Goal: Task Accomplishment & Management: Use online tool/utility

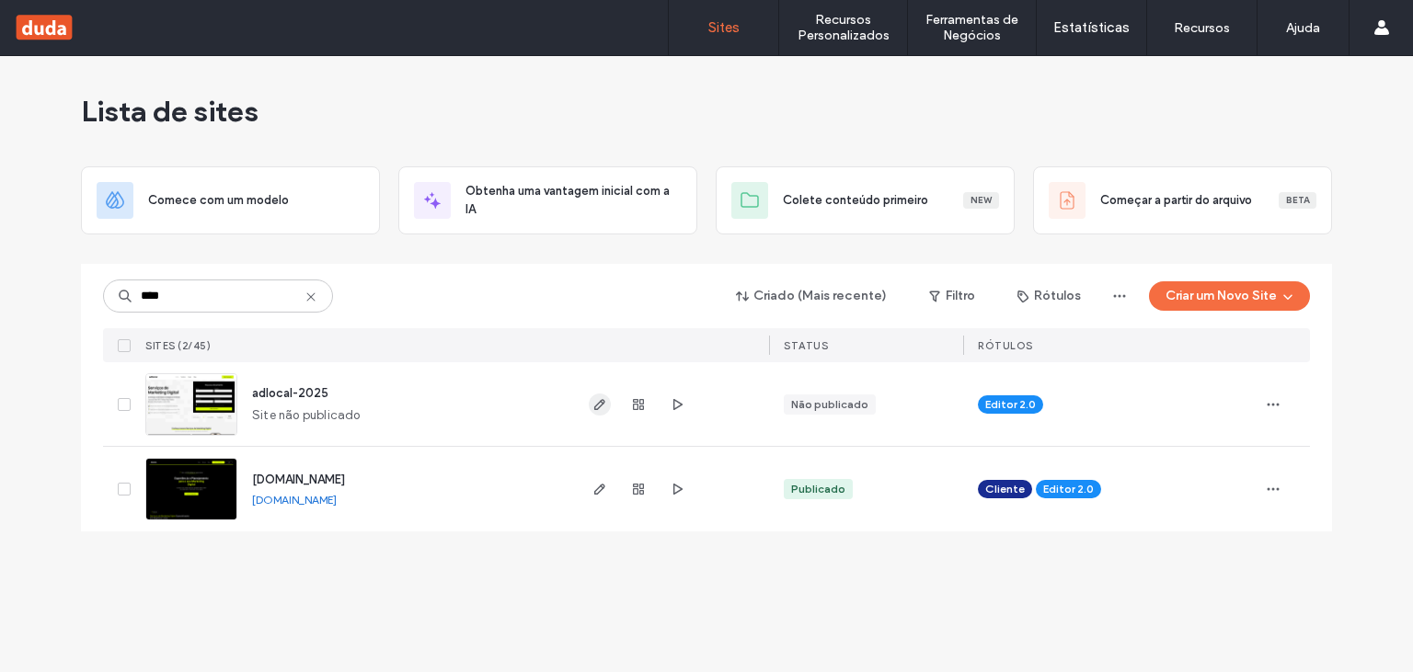
type input "****"
drag, startPoint x: 599, startPoint y: 407, endPoint x: 741, endPoint y: 332, distance: 161.3
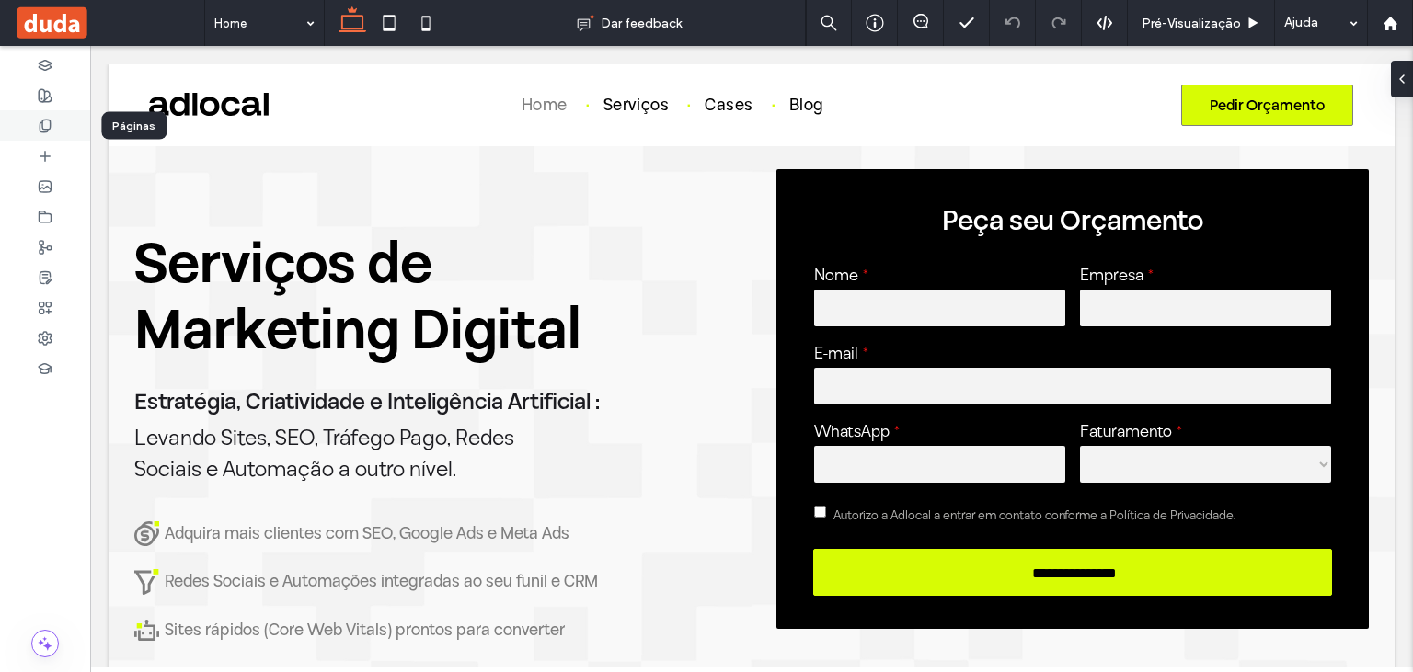
click at [20, 123] on div at bounding box center [45, 125] width 90 height 30
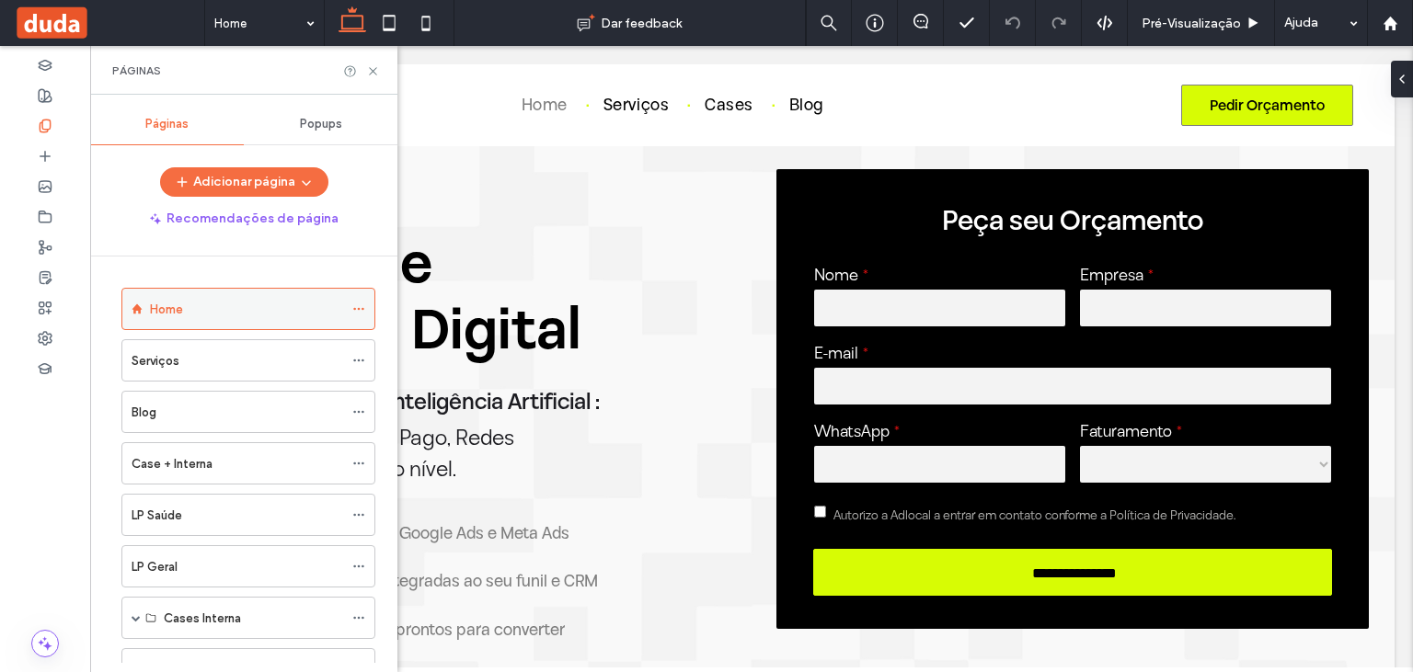
click at [365, 306] on icon at bounding box center [358, 309] width 13 height 13
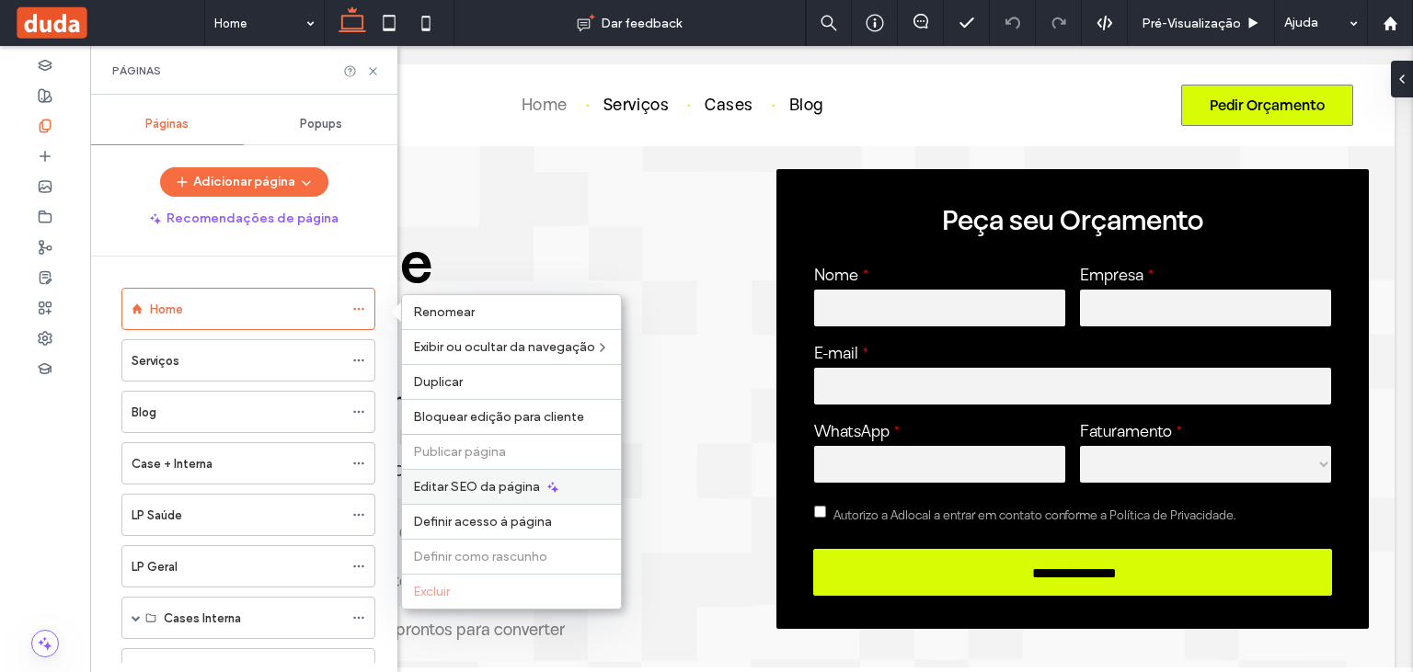
click at [473, 494] on div "Editar SEO da página" at bounding box center [511, 486] width 219 height 35
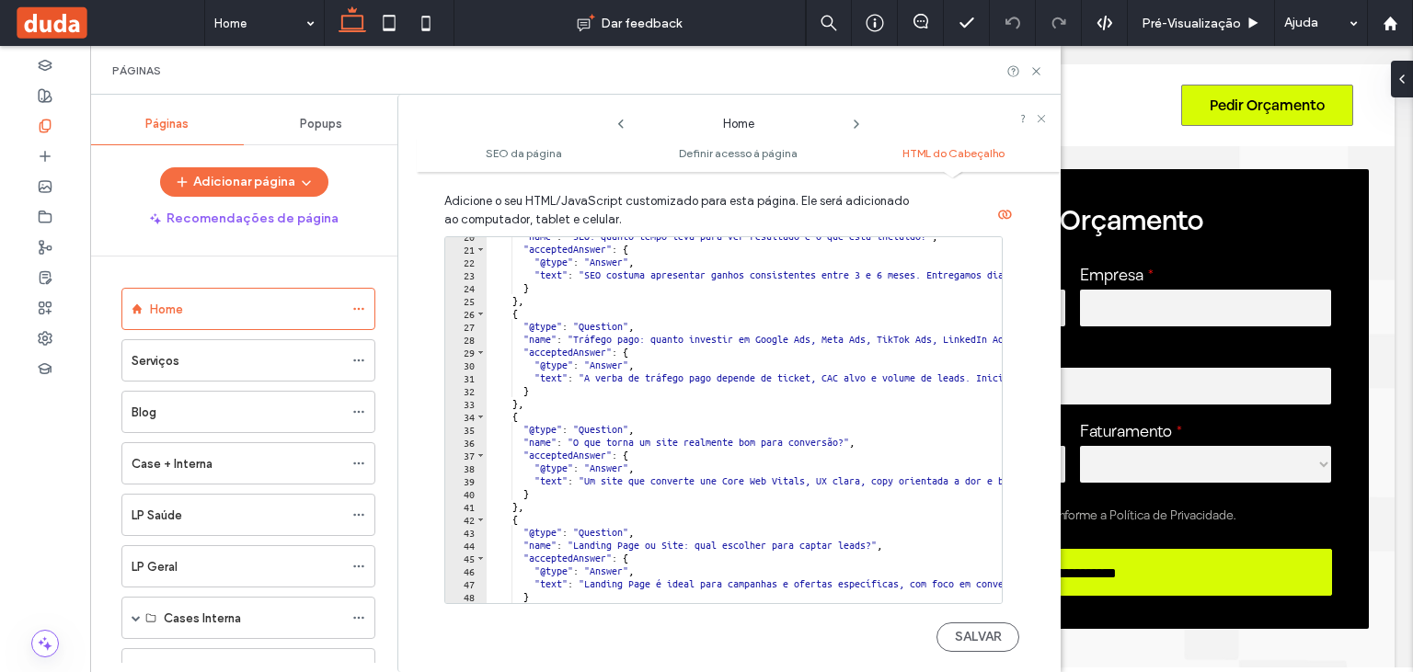
scroll to position [1695, 0]
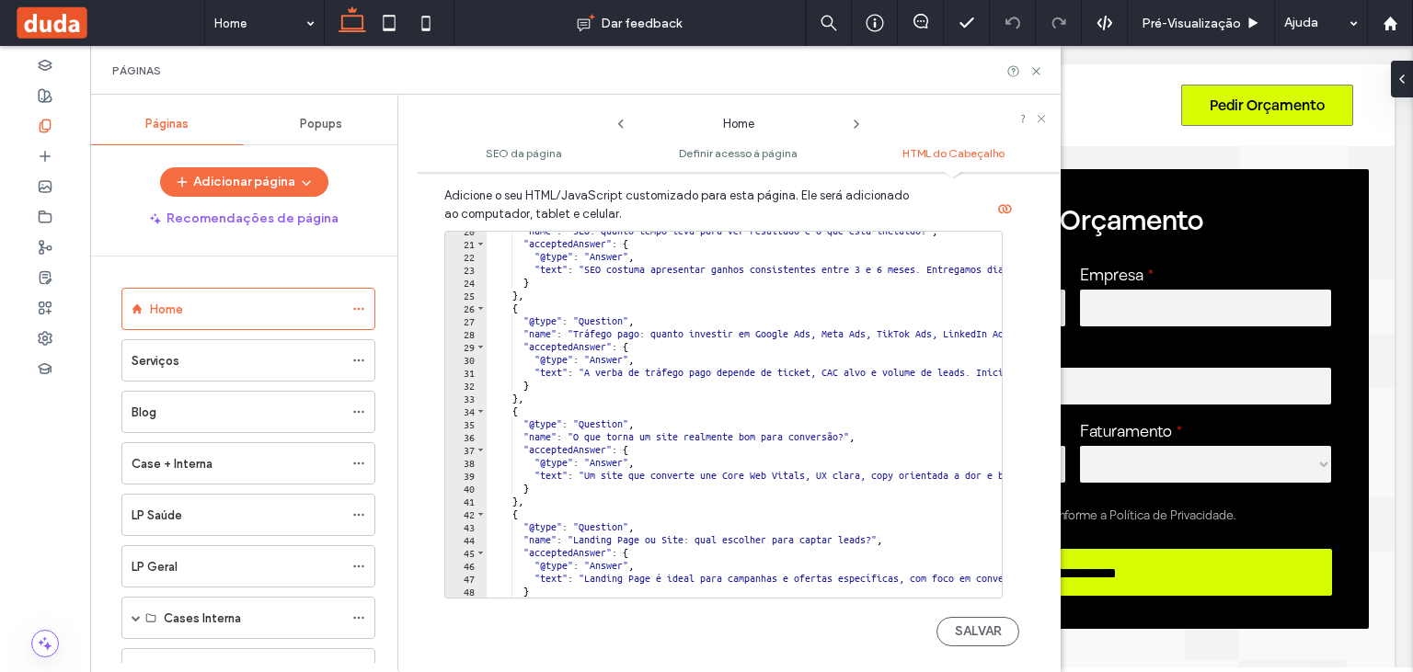
click at [661, 445] on div ""name" : "SEO: quanto tempo leva para ver resultado e o que está incluído?" , "…" at bounding box center [1327, 420] width 1680 height 392
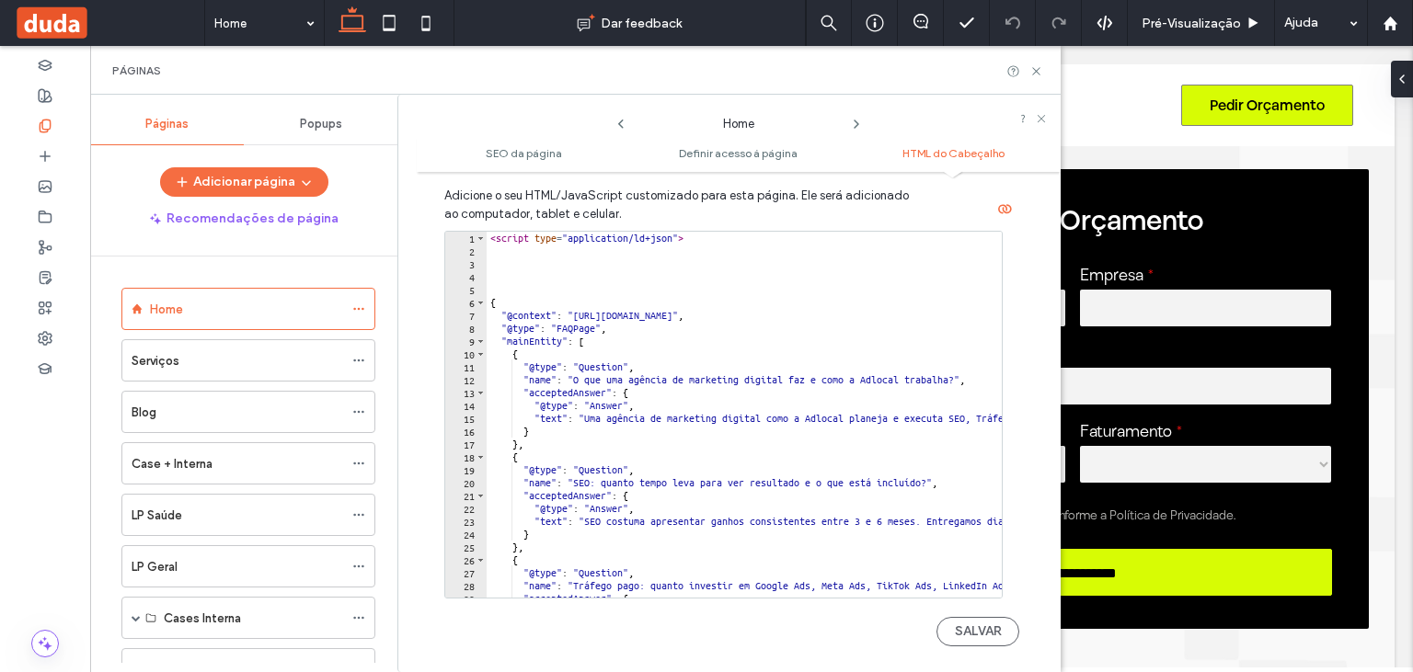
click at [621, 361] on div "< script type = "application/ld+json" > { "@context" : "https://schema.org" , "…" at bounding box center [1327, 428] width 1680 height 392
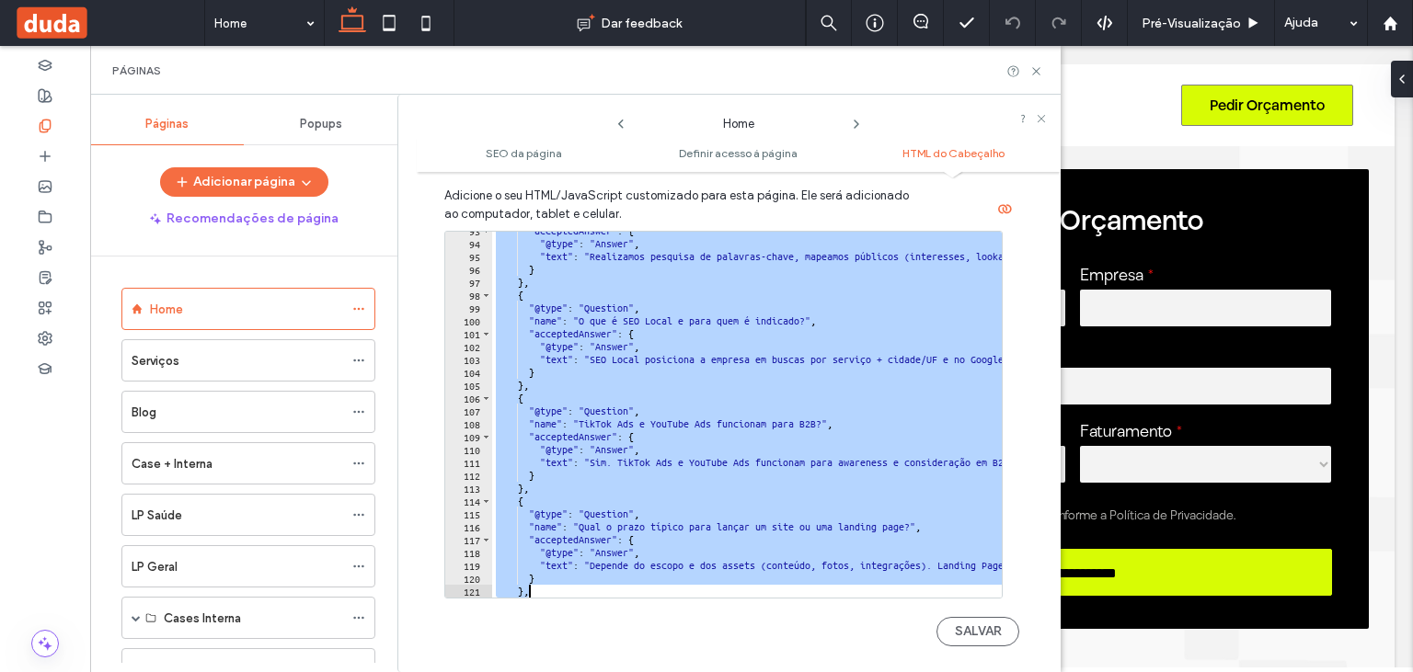
scroll to position [1192, 0]
drag, startPoint x: 590, startPoint y: 289, endPoint x: 745, endPoint y: 499, distance: 261.8
click at [815, 582] on div "**********" at bounding box center [723, 415] width 558 height 368
click at [690, 438] on div ""acceptedAnswer" : { "@type" : "Answer" , "text" : "Realizamos pesquisa de pala…" at bounding box center [747, 415] width 510 height 366
type textarea "**********"
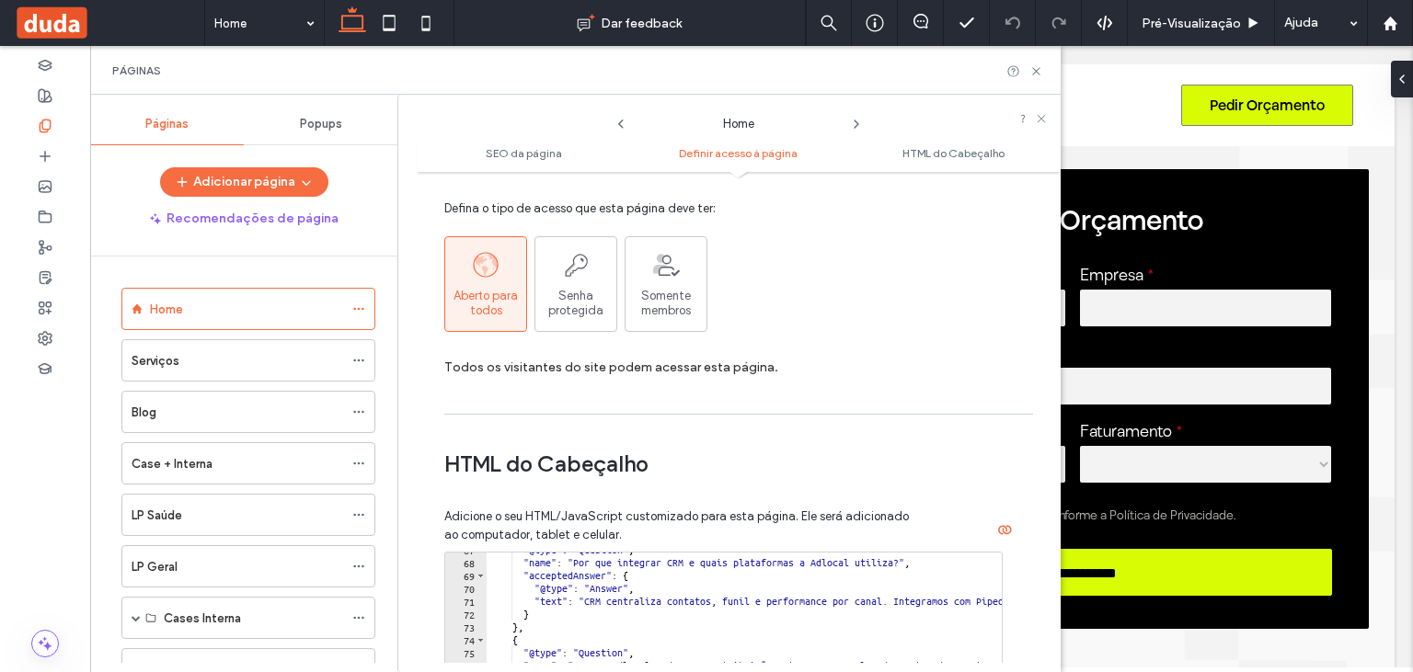
scroll to position [1440, 0]
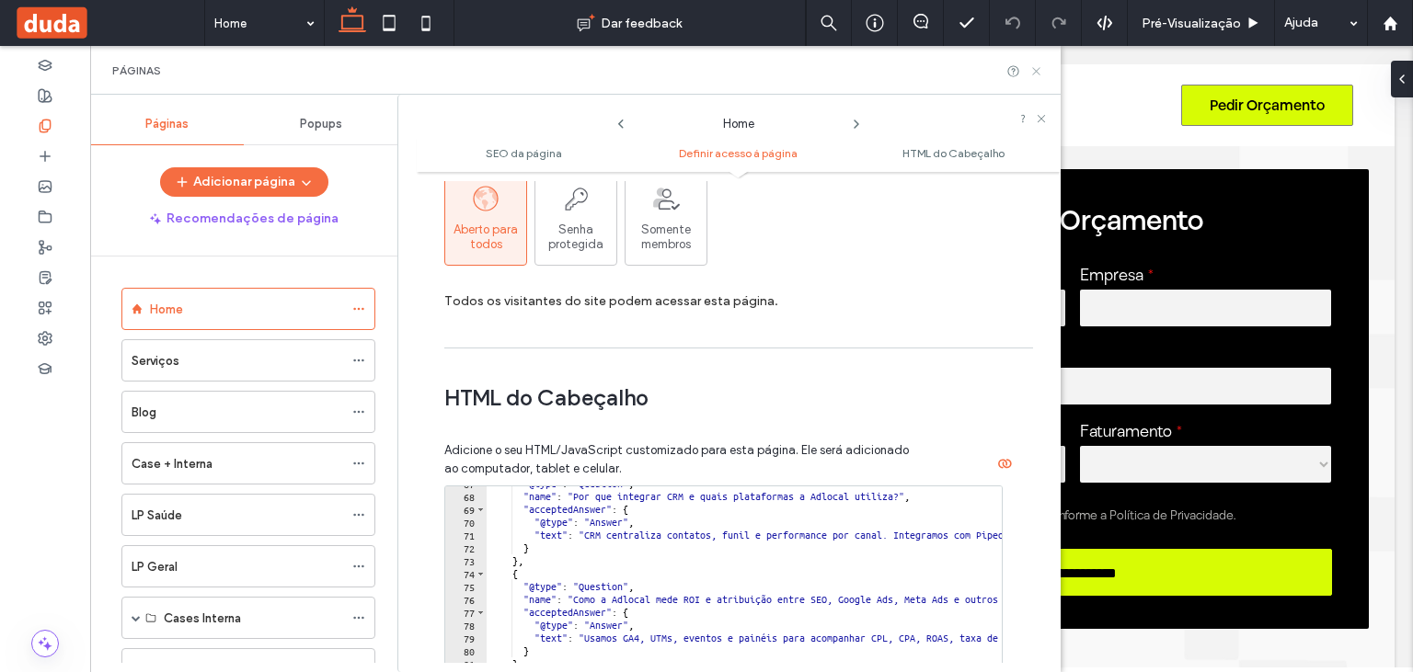
click at [1035, 72] on icon at bounding box center [1036, 71] width 14 height 14
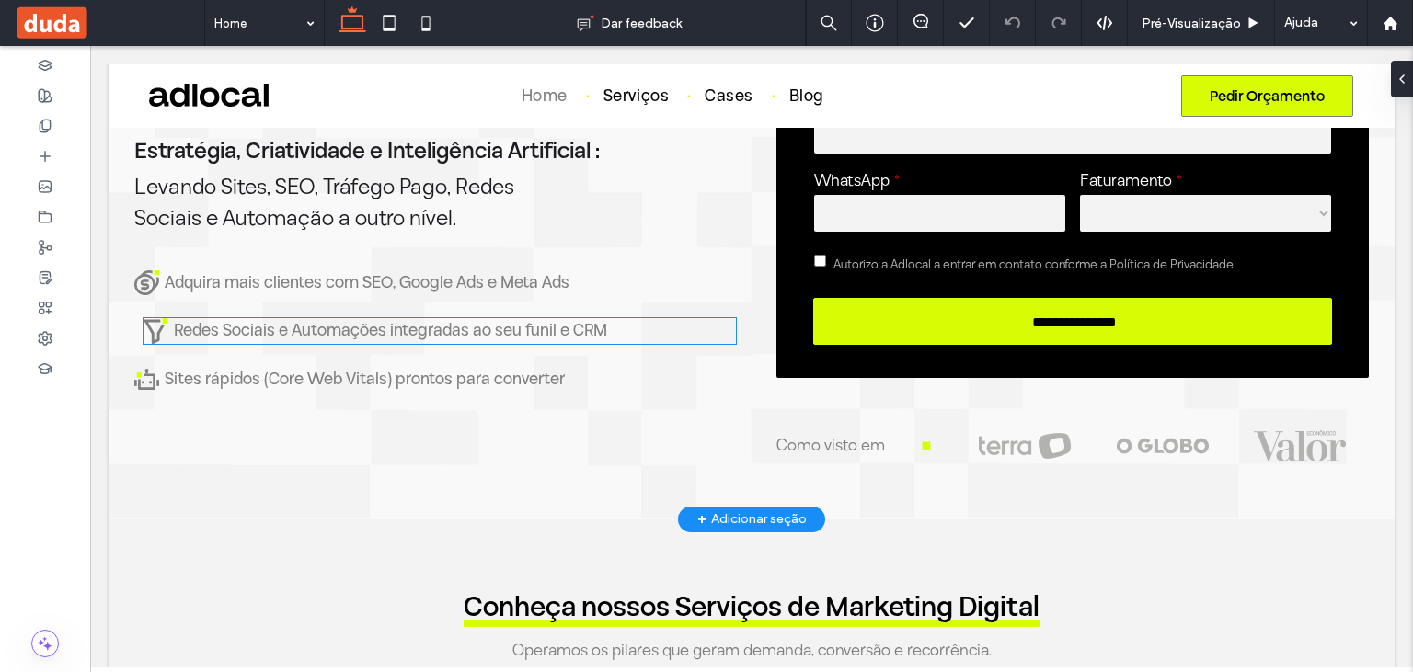
scroll to position [291, 0]
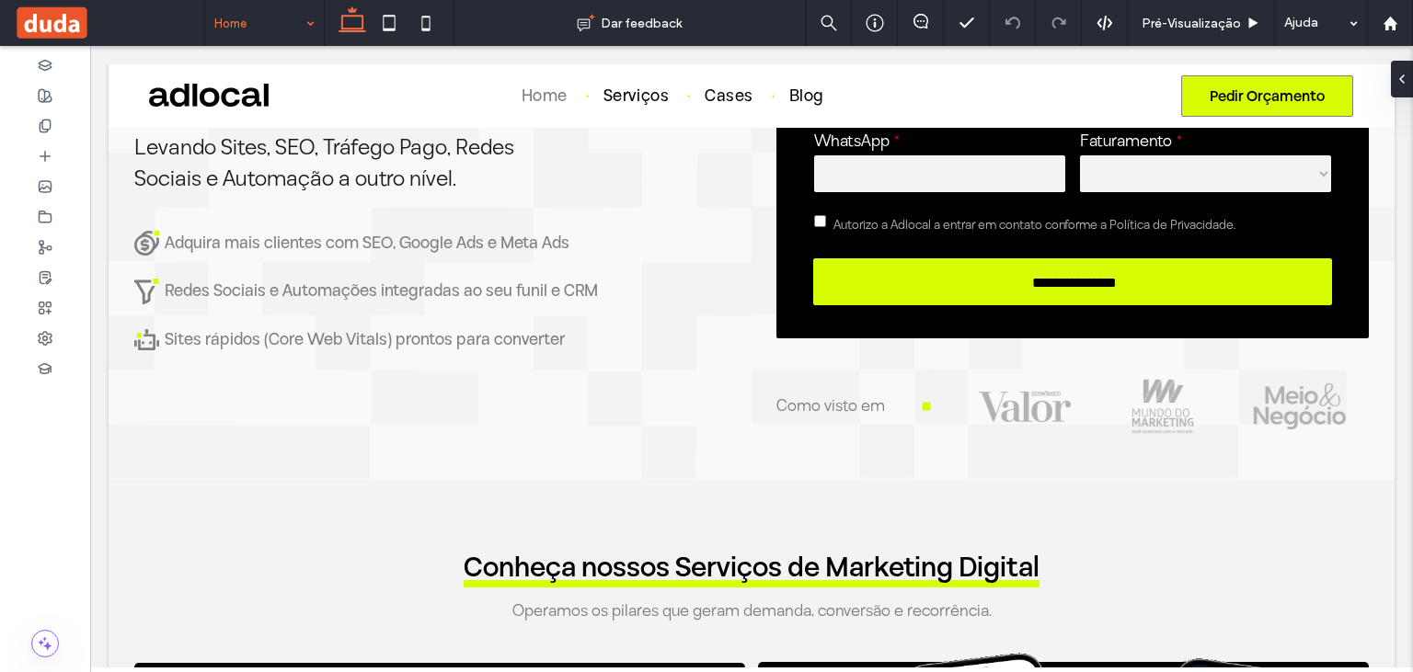
click at [296, 22] on input at bounding box center [259, 23] width 91 height 46
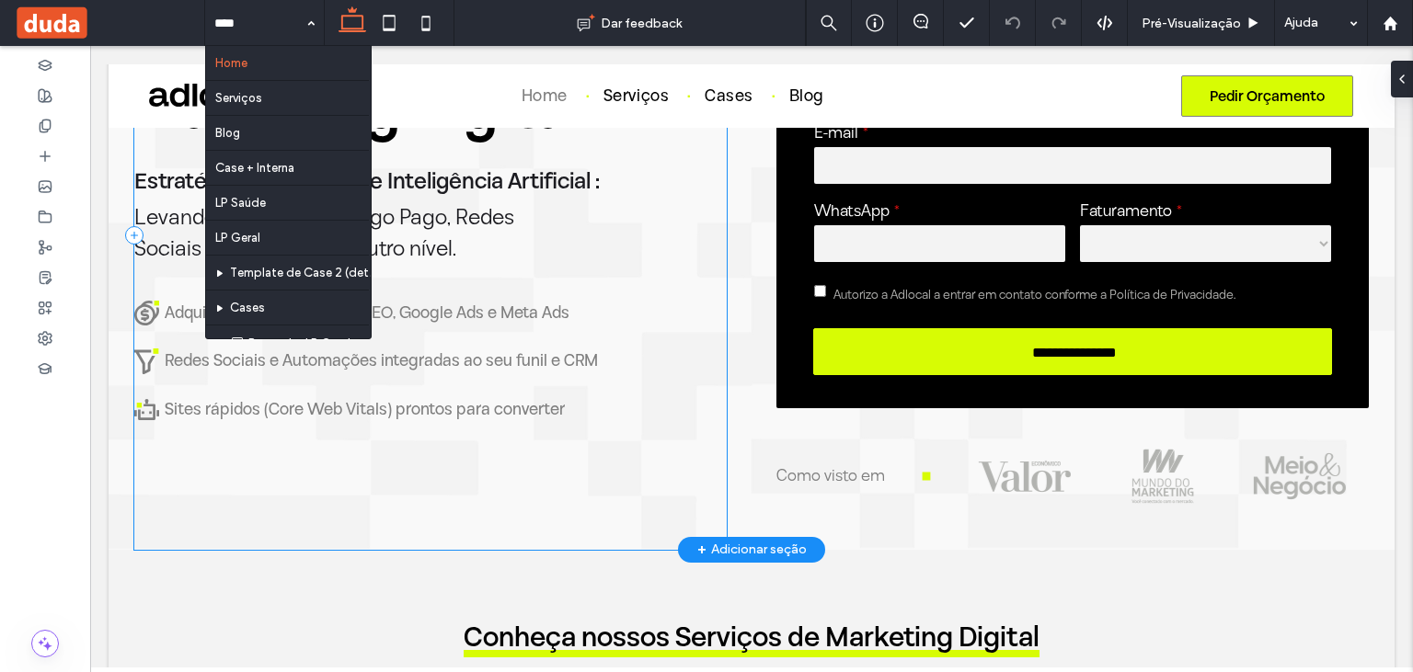
scroll to position [0, 0]
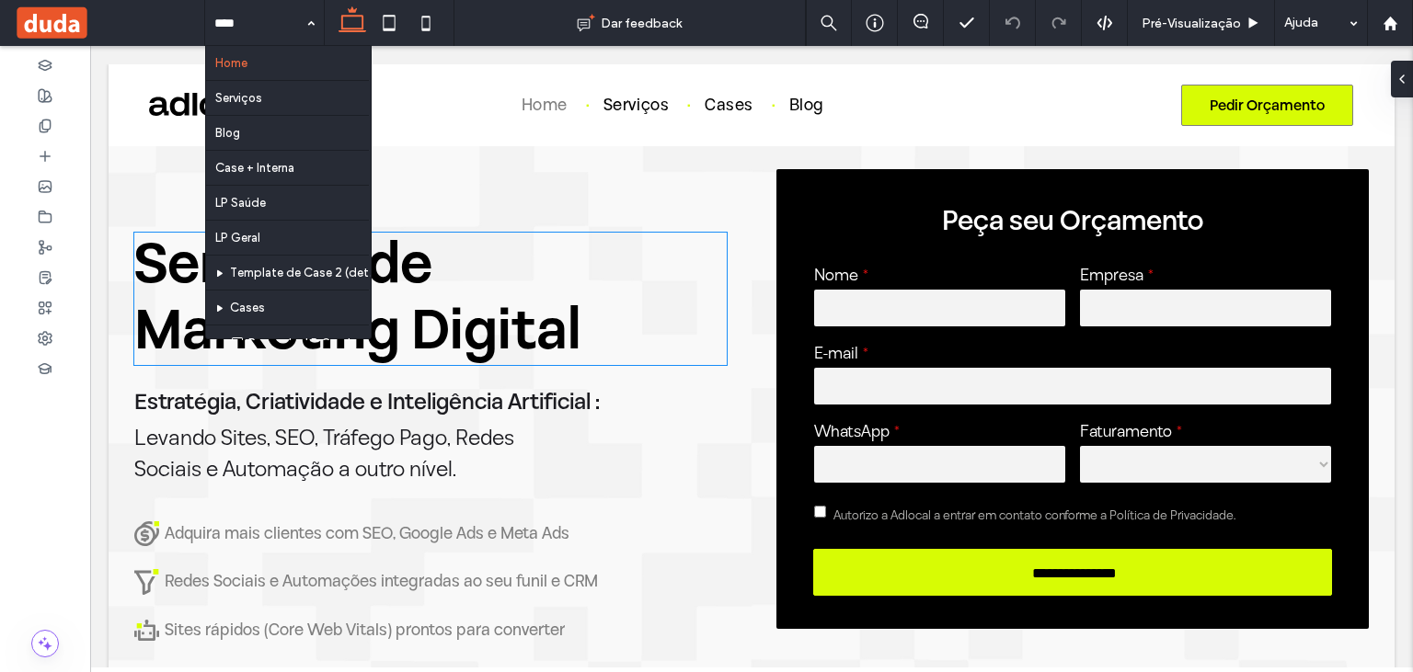
click at [715, 315] on h1 "Serviços de Marketing Digital" at bounding box center [430, 299] width 592 height 132
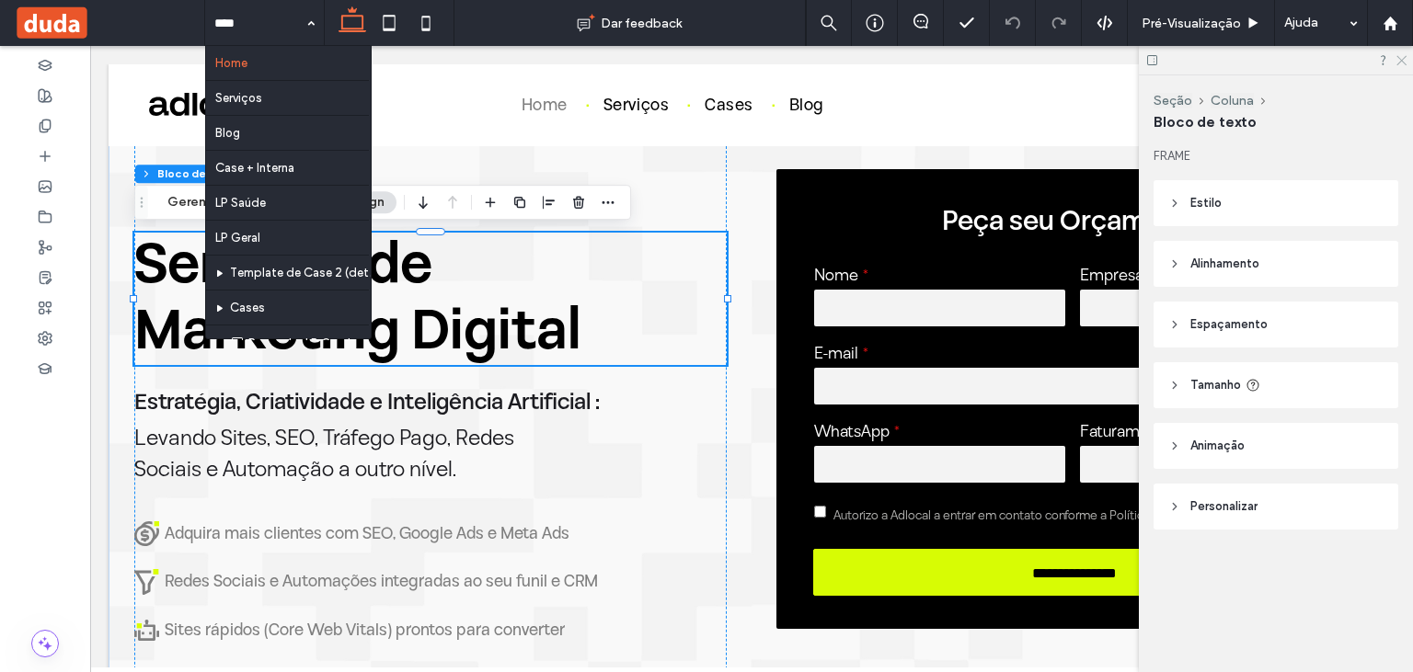
click at [1397, 57] on use at bounding box center [1401, 61] width 10 height 10
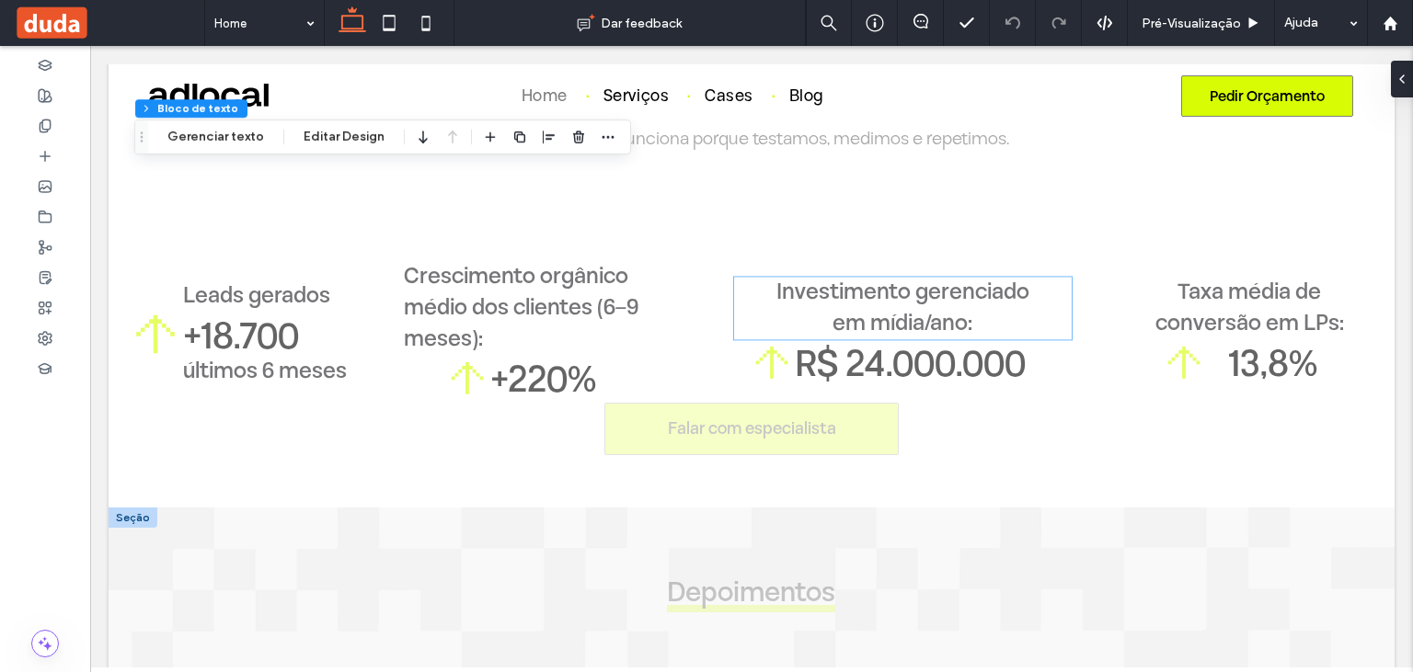
scroll to position [3011, 0]
